Goal: Information Seeking & Learning: Learn about a topic

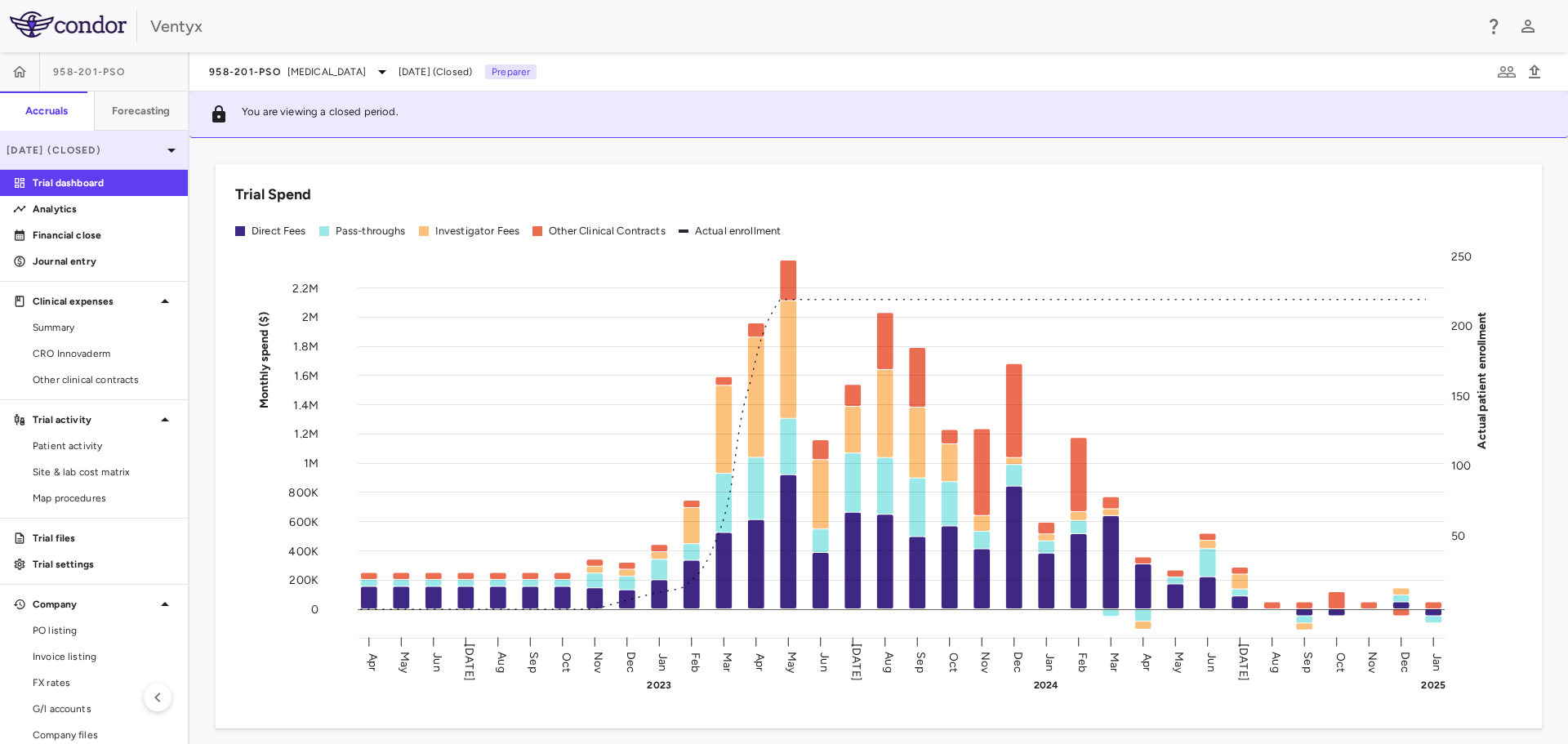
click at [119, 151] on p "[DATE] (Closed)" at bounding box center [83, 150] width 155 height 15
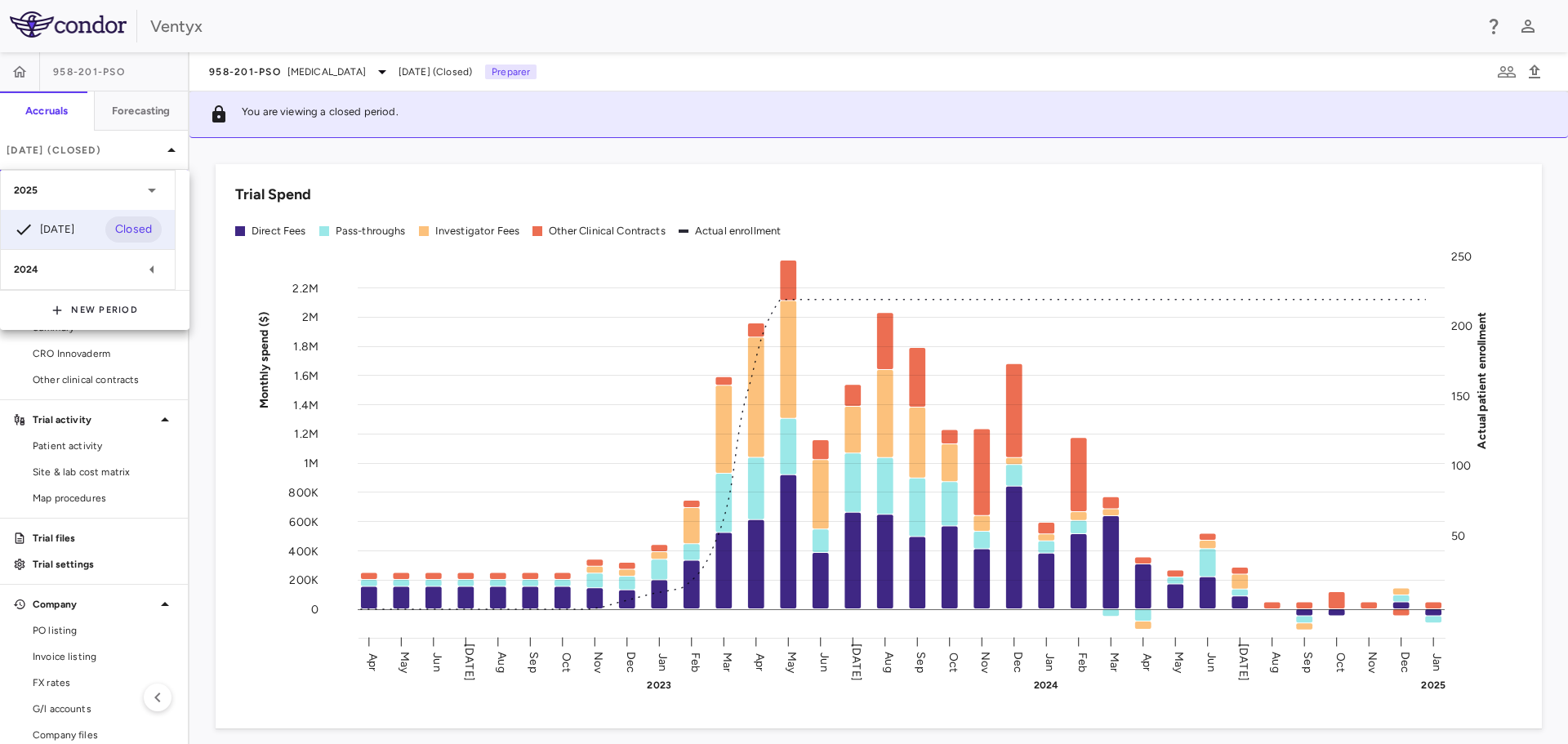
click at [283, 75] on div at bounding box center [784, 372] width 1568 height 744
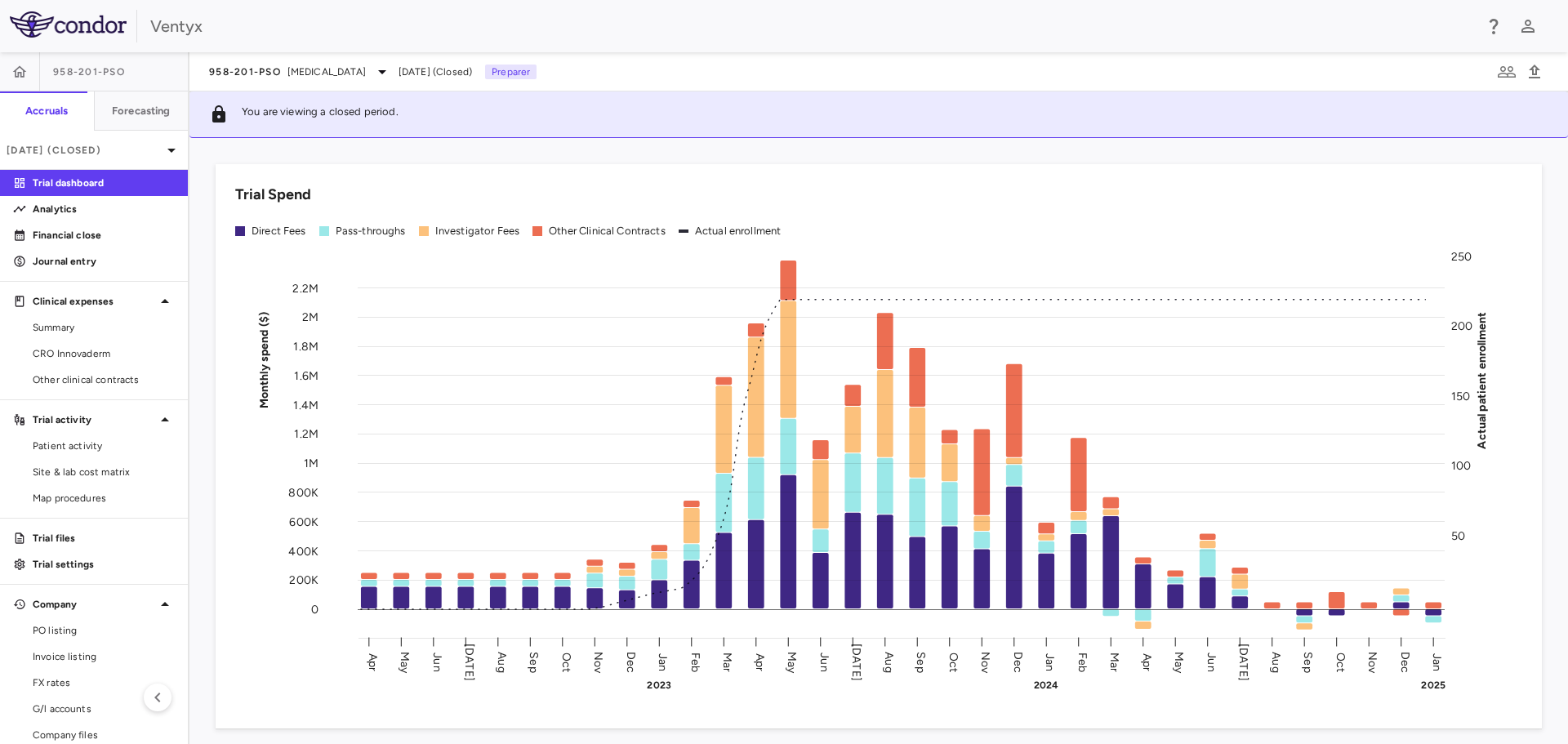
click at [286, 70] on div "958-201-PsO [MEDICAL_DATA]" at bounding box center [300, 72] width 183 height 20
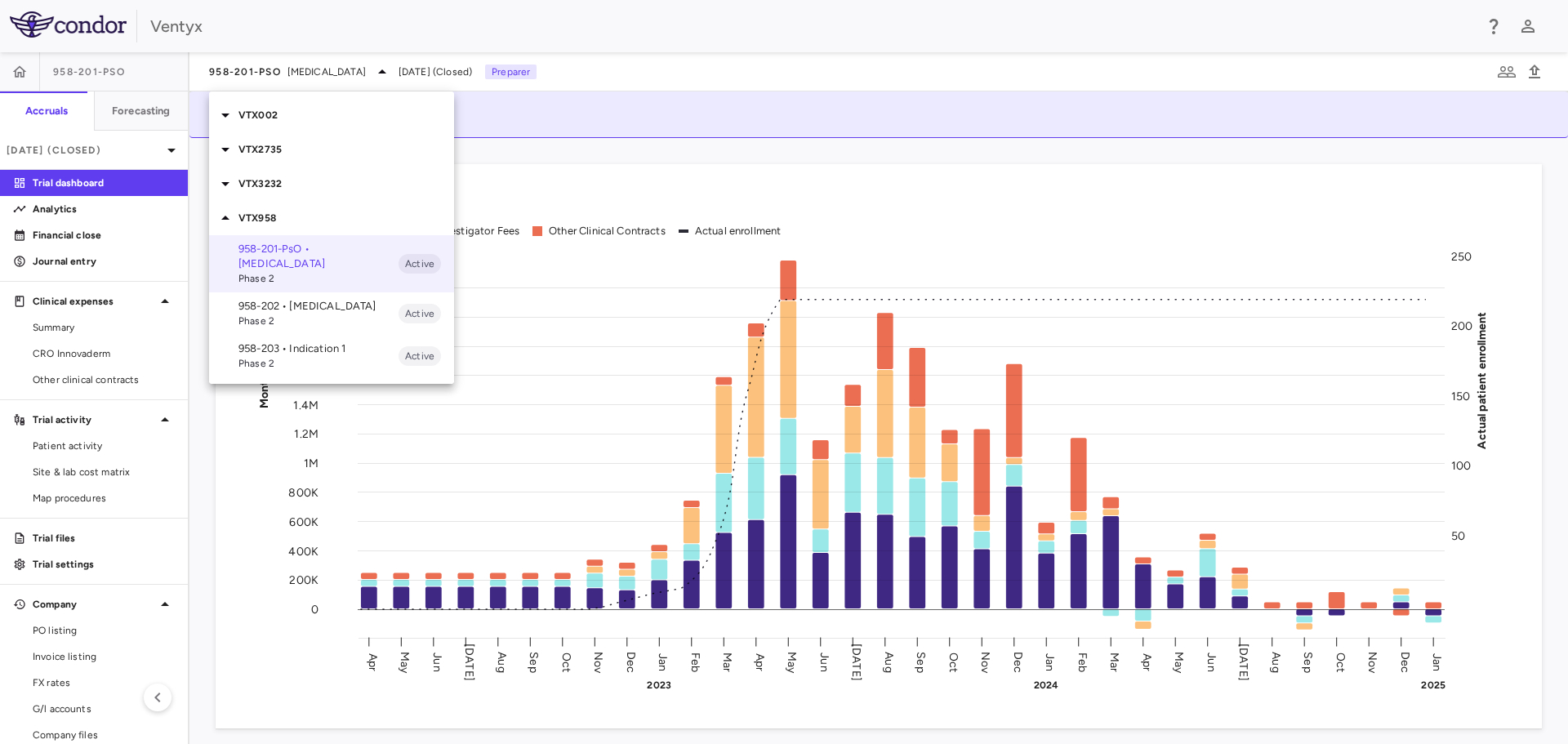
click at [275, 178] on p "VTX3232" at bounding box center [346, 184] width 216 height 15
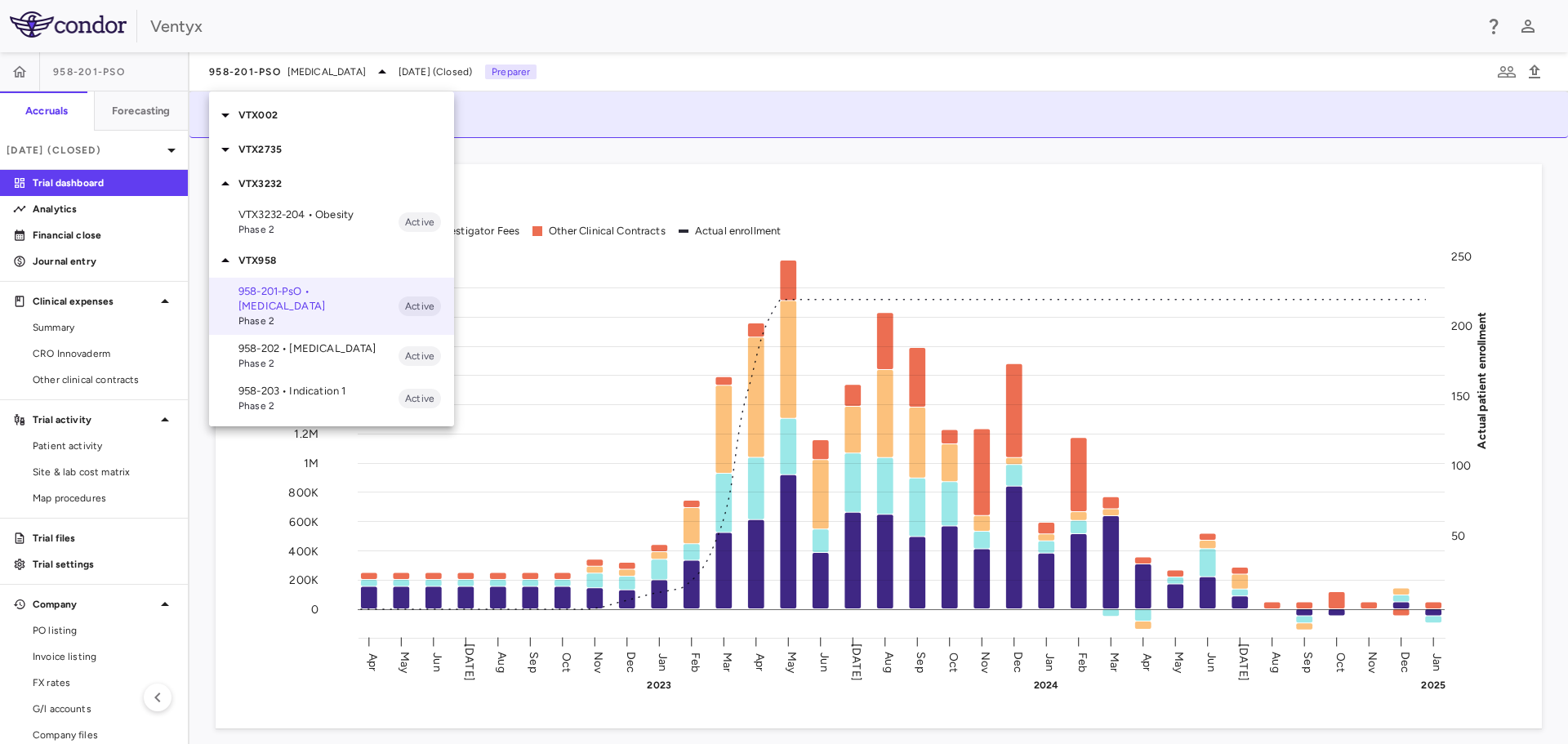
click at [299, 224] on span "Phase 2" at bounding box center [319, 229] width 160 height 15
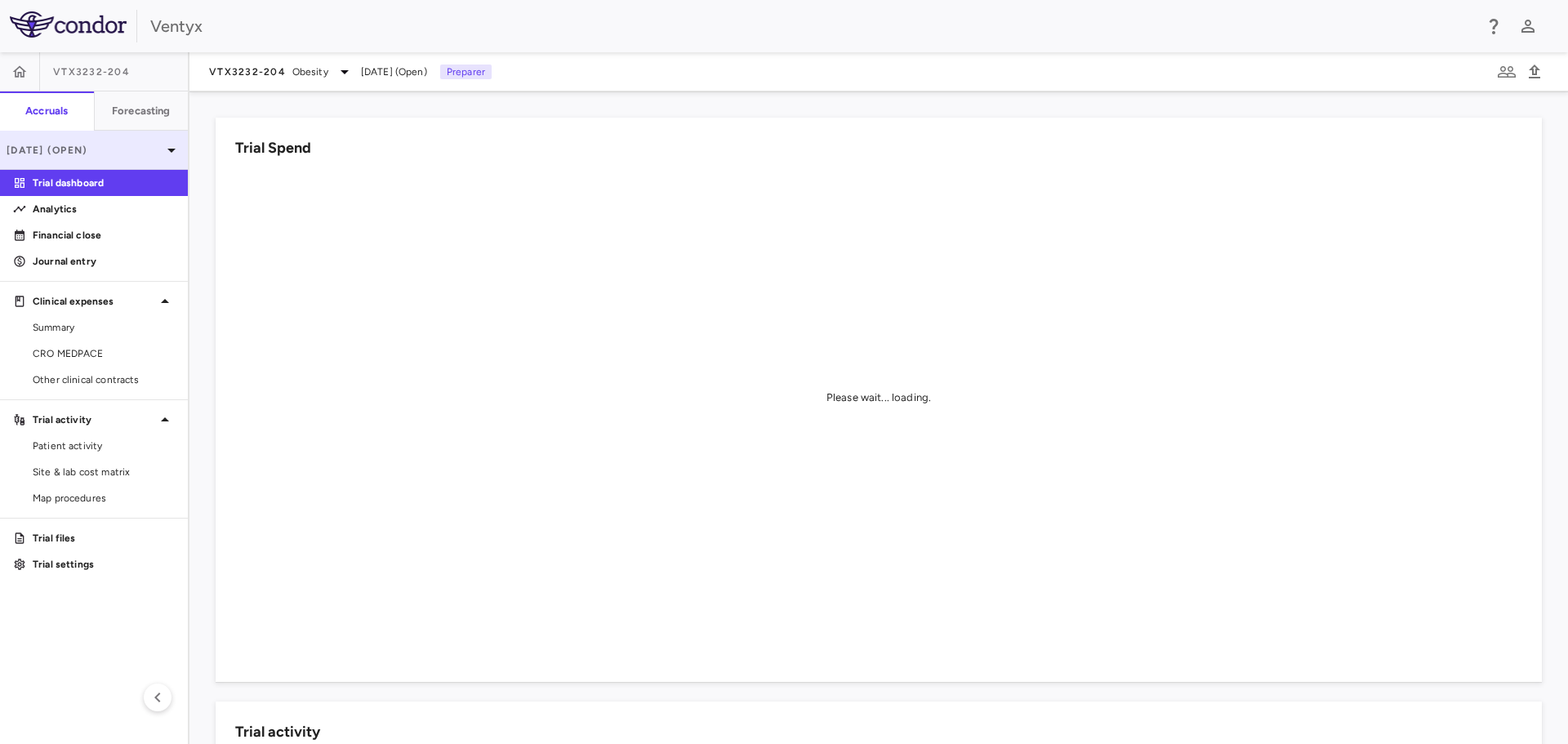
click at [106, 150] on p "[DATE] (Open)" at bounding box center [83, 150] width 155 height 15
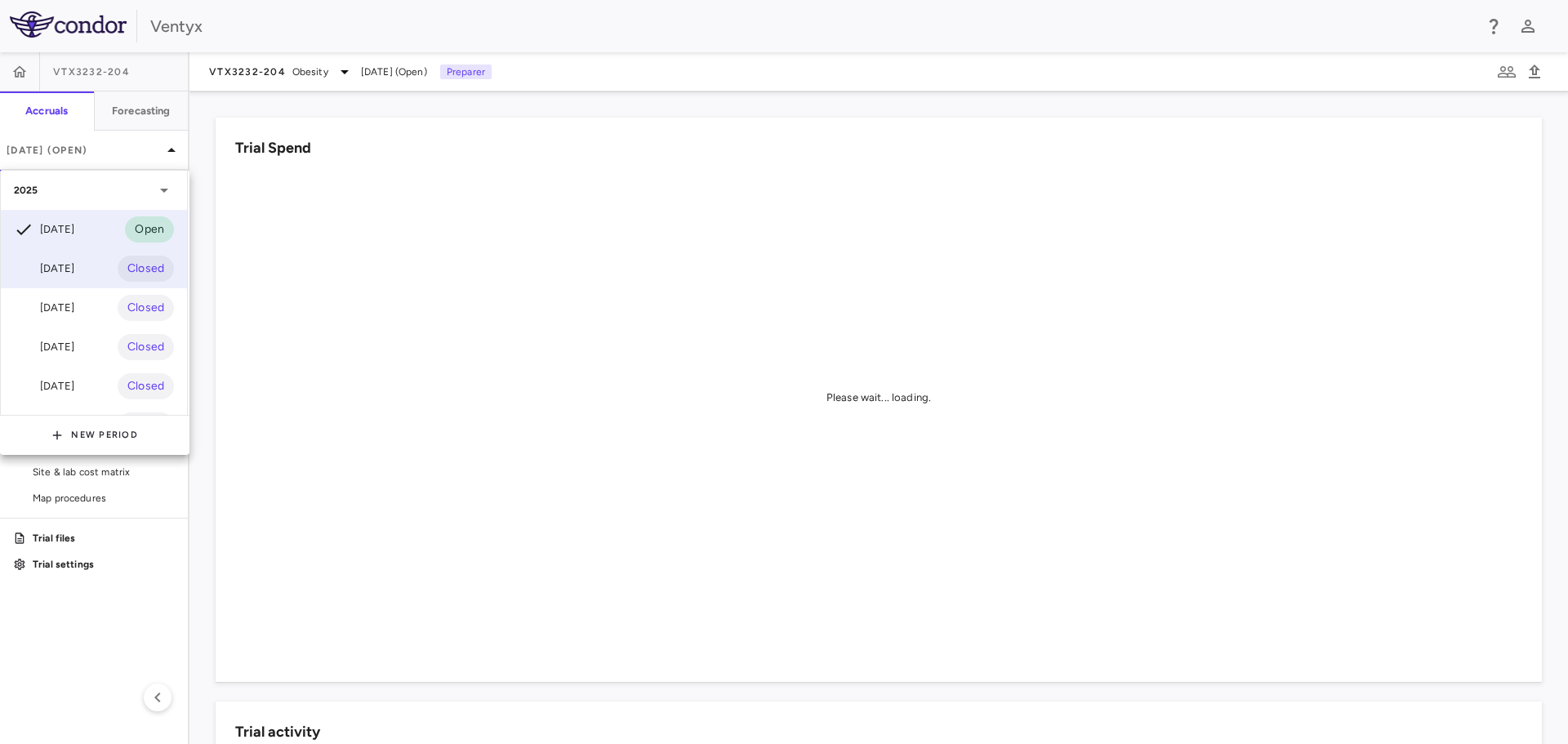
click at [63, 271] on div "[DATE]" at bounding box center [44, 268] width 60 height 20
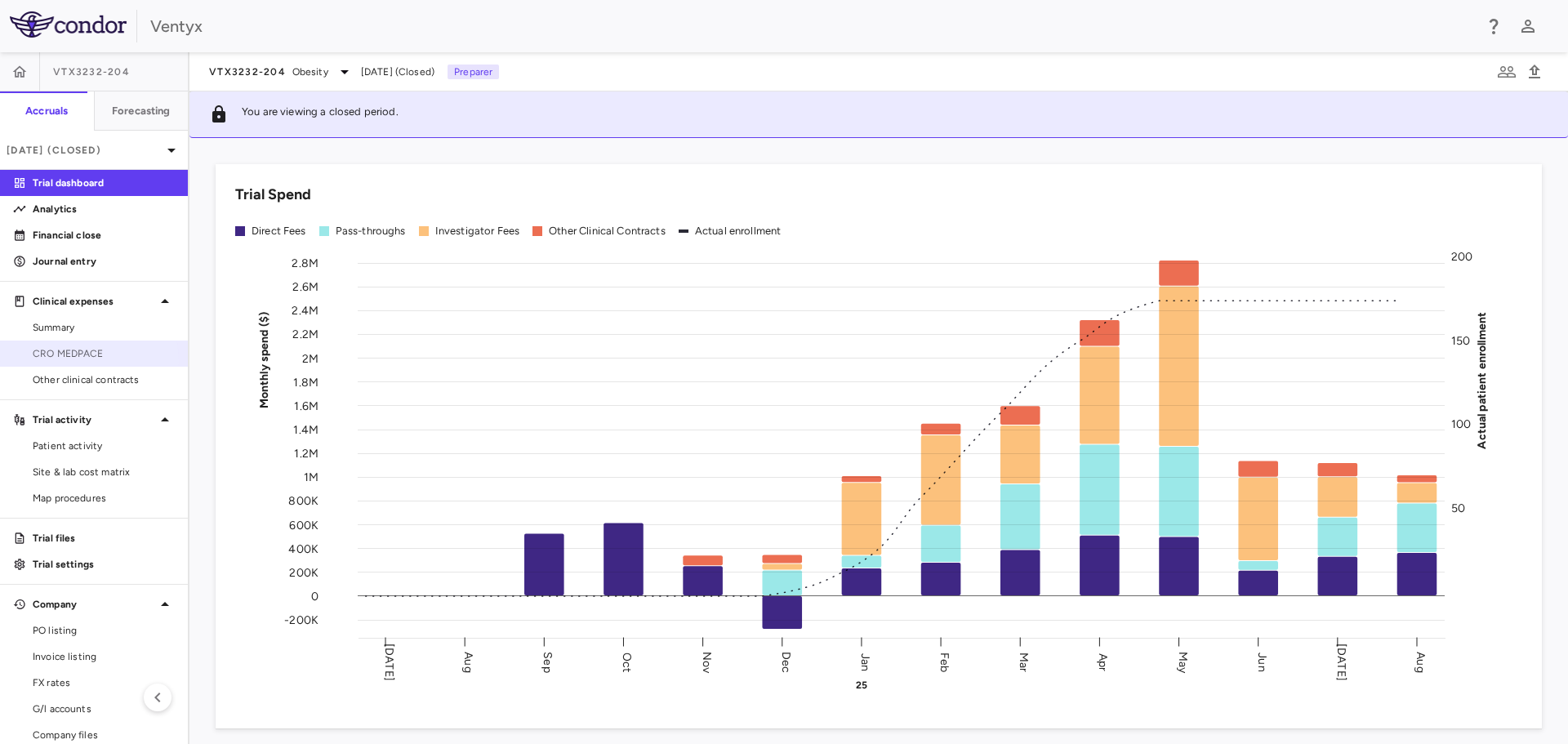
click at [78, 360] on link "CRO MEDPACE" at bounding box center [93, 353] width 187 height 25
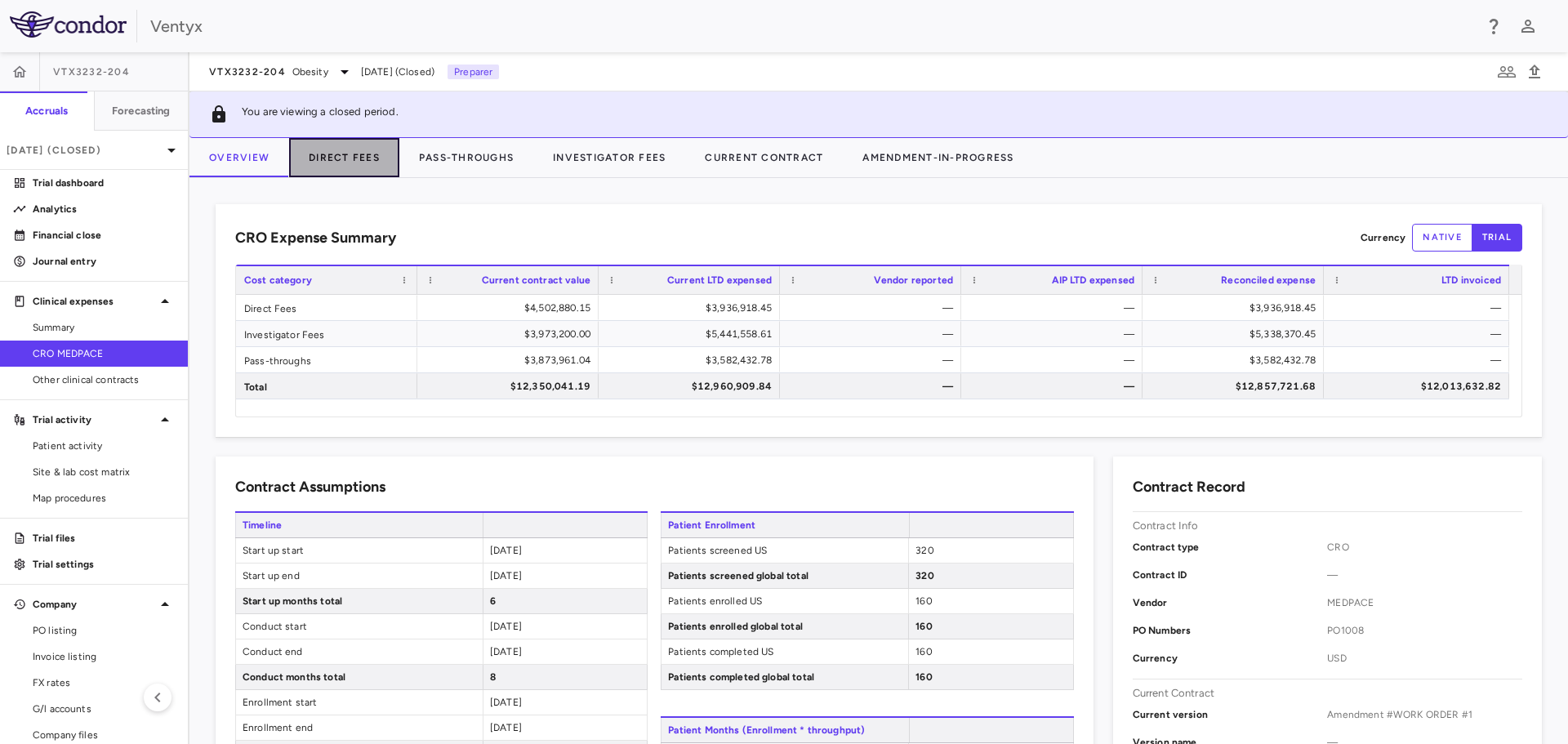
click at [329, 157] on button "Direct Fees" at bounding box center [344, 157] width 110 height 39
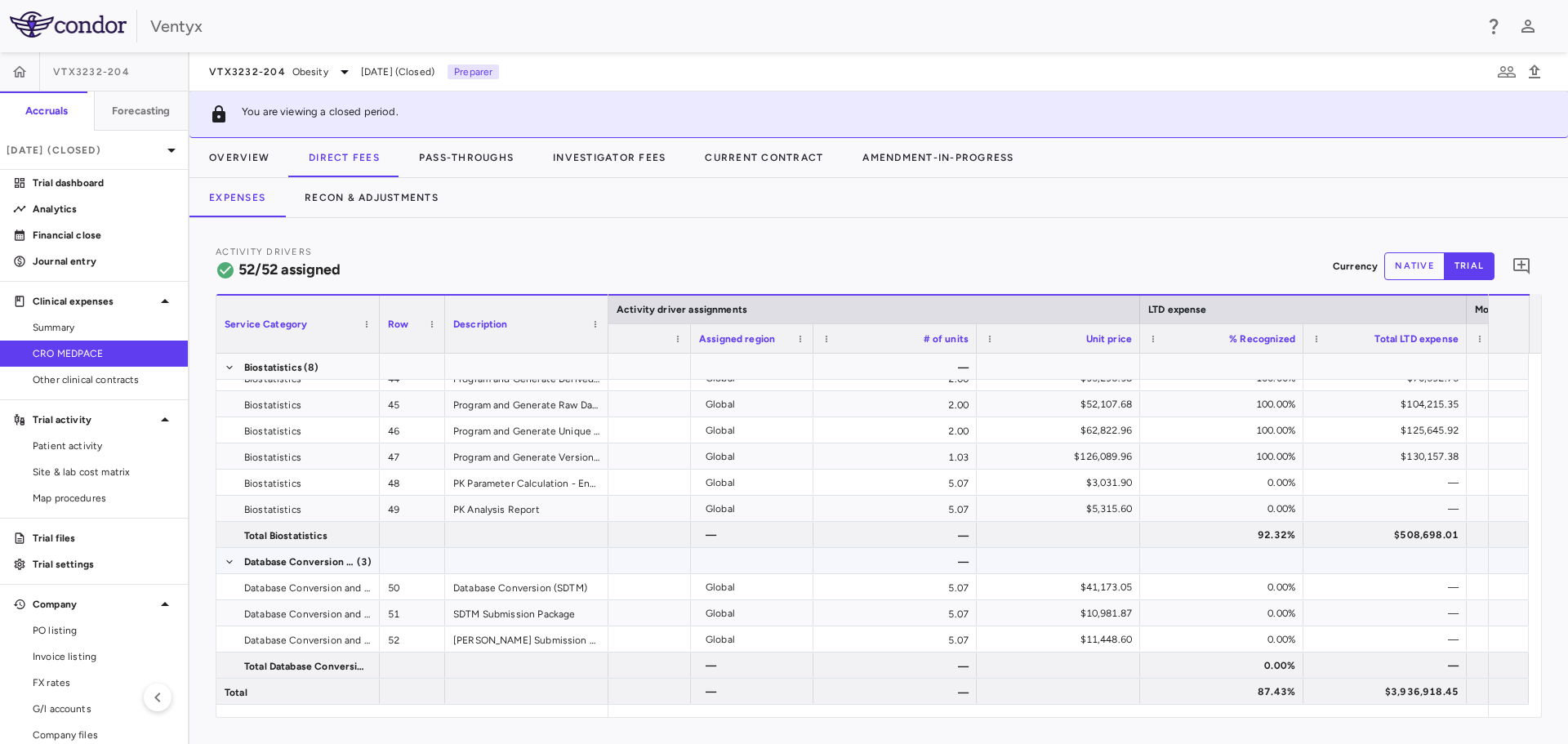
scroll to position [0, 1551]
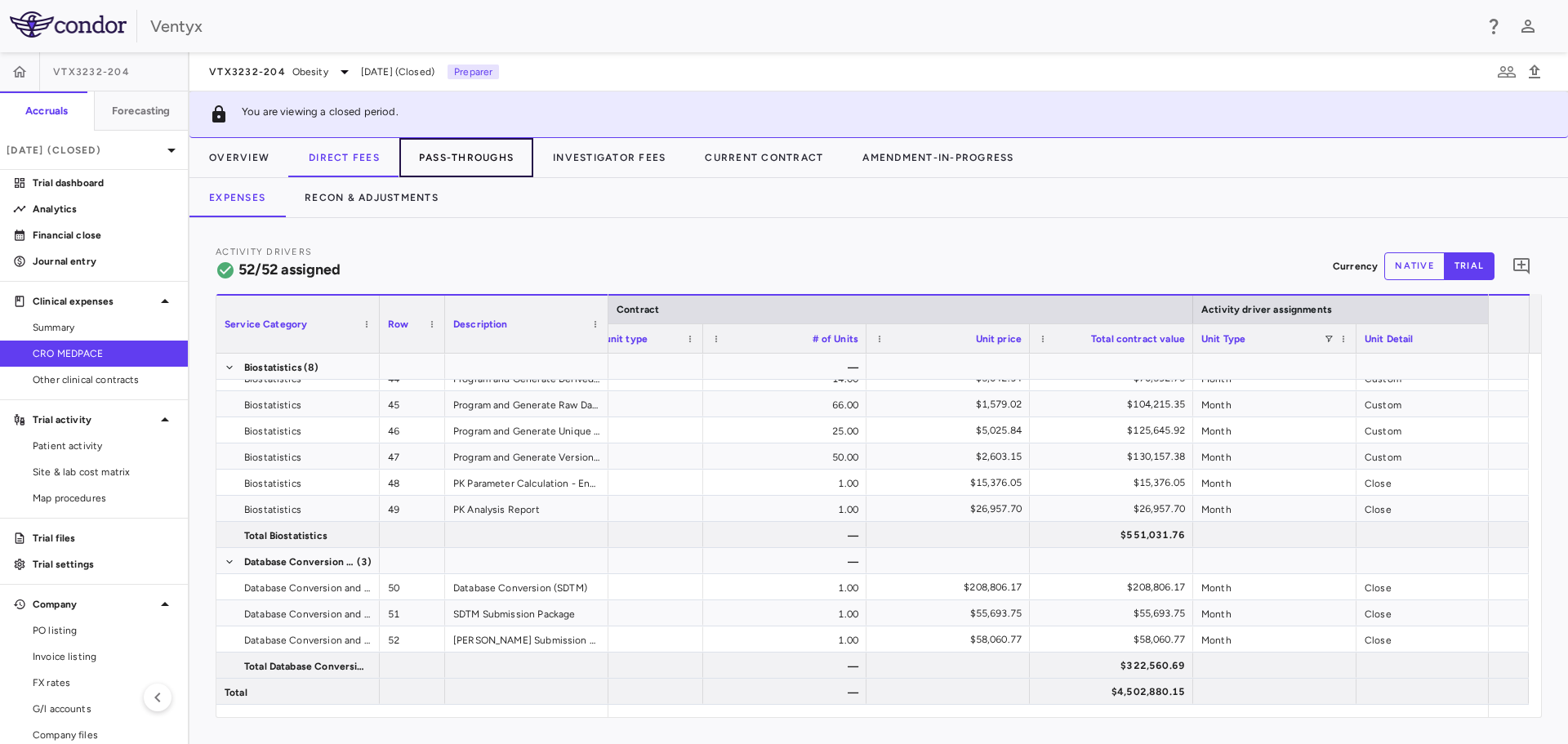
click at [495, 153] on button "Pass-Throughs" at bounding box center [466, 157] width 134 height 39
